Goal: Information Seeking & Learning: Learn about a topic

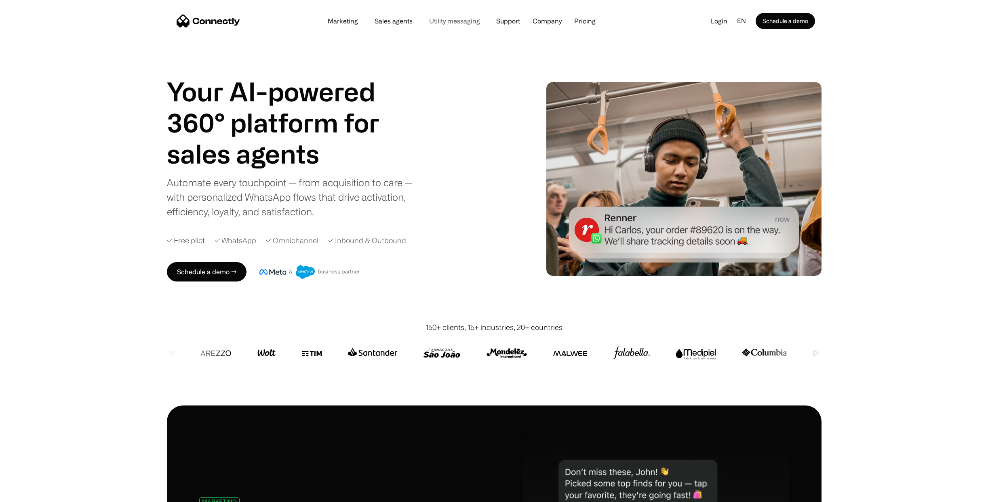
click at [452, 21] on link "Utility messaging" at bounding box center [455, 21] width 64 height 6
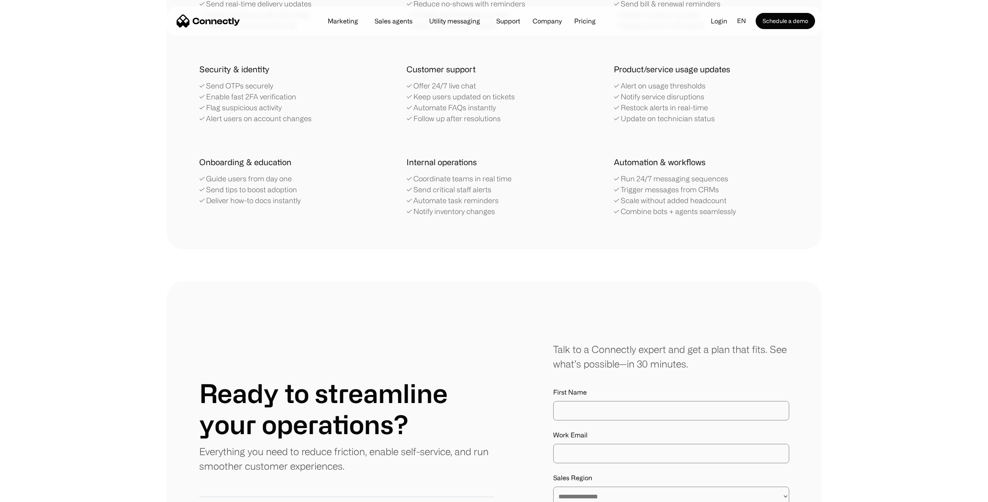
scroll to position [1993, 0]
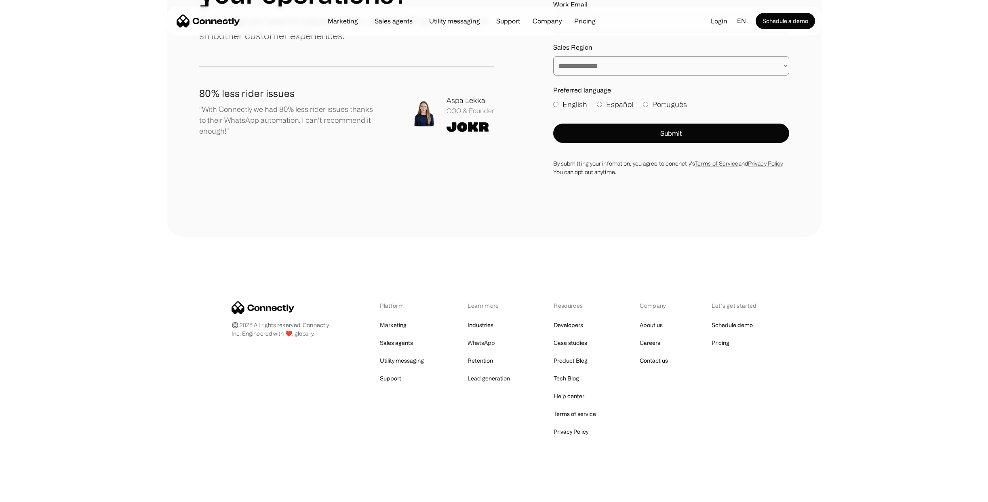
click at [488, 344] on link "WhatsApp" at bounding box center [481, 343] width 27 height 11
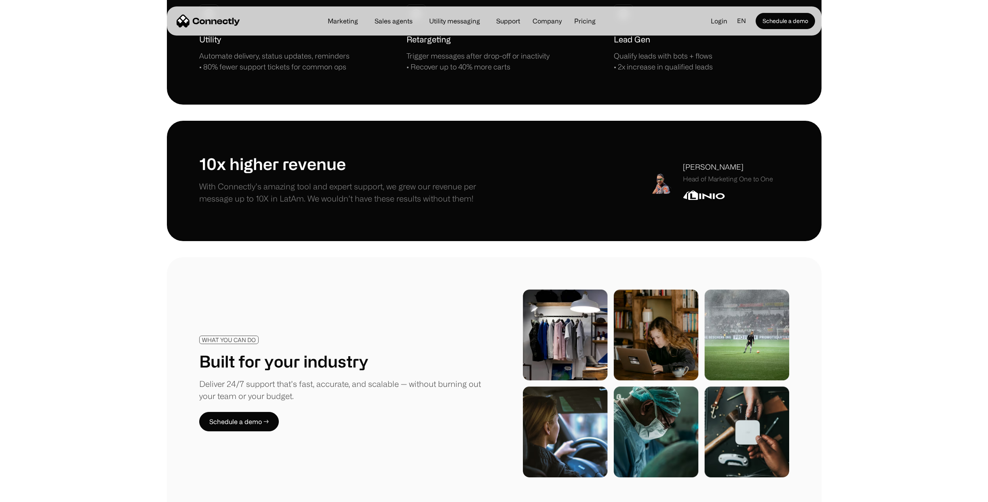
scroll to position [844, 0]
